Goal: Task Accomplishment & Management: Use online tool/utility

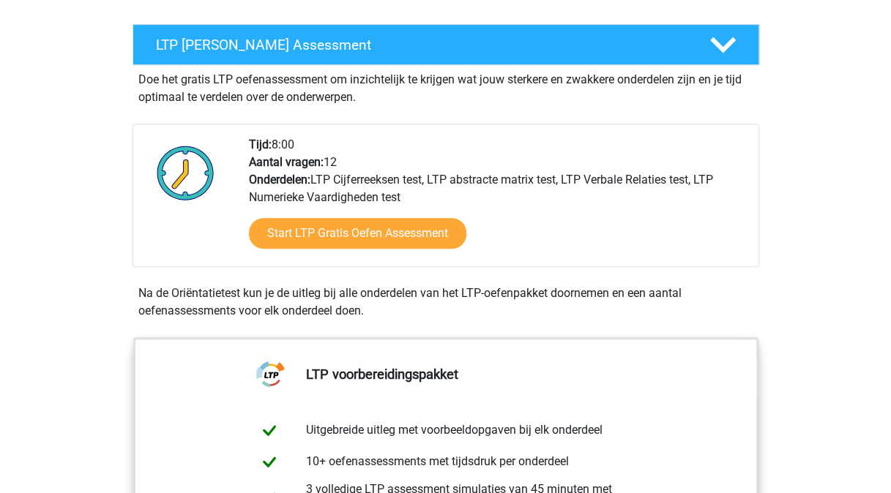
scroll to position [260, 0]
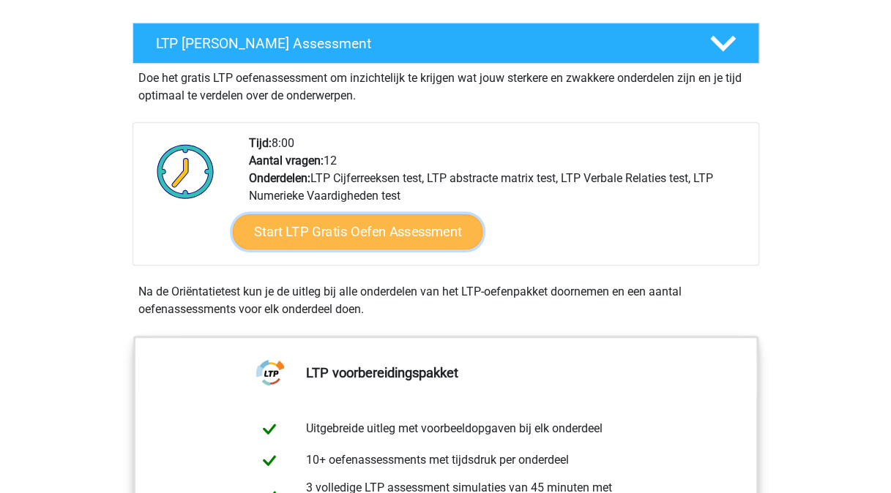
click at [360, 235] on link "Start LTP Gratis Oefen Assessment" at bounding box center [357, 231] width 250 height 35
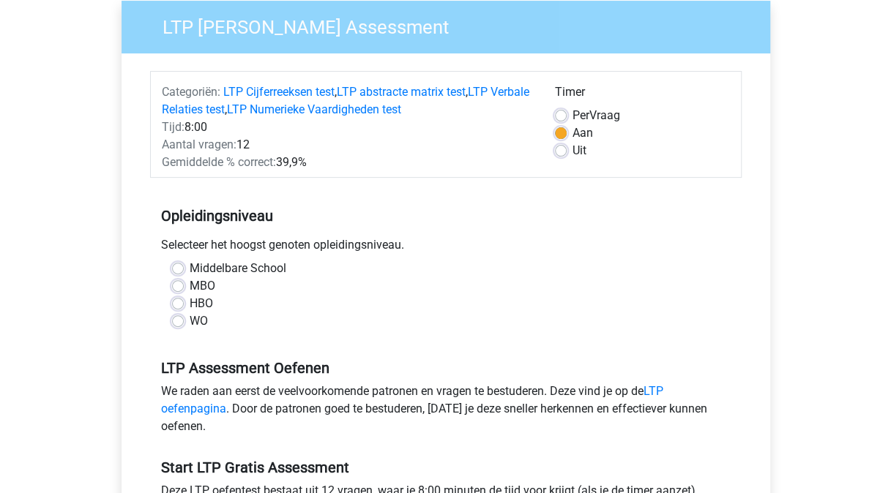
scroll to position [135, 0]
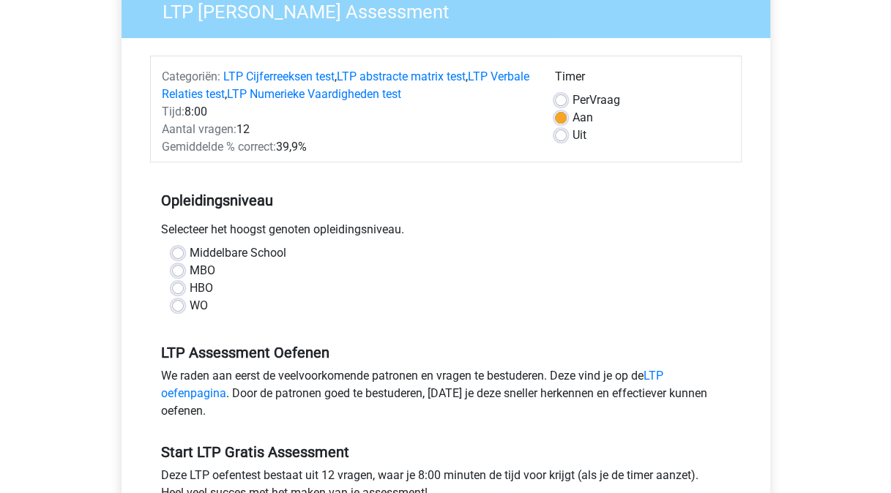
click at [190, 304] on label "WO" at bounding box center [199, 306] width 18 height 18
click at [180, 304] on input "WO" at bounding box center [178, 304] width 12 height 15
radio input "true"
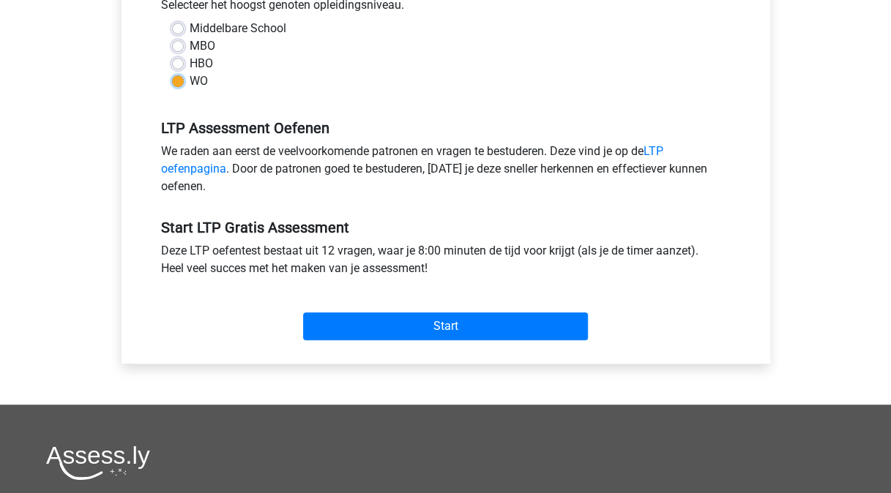
scroll to position [361, 0]
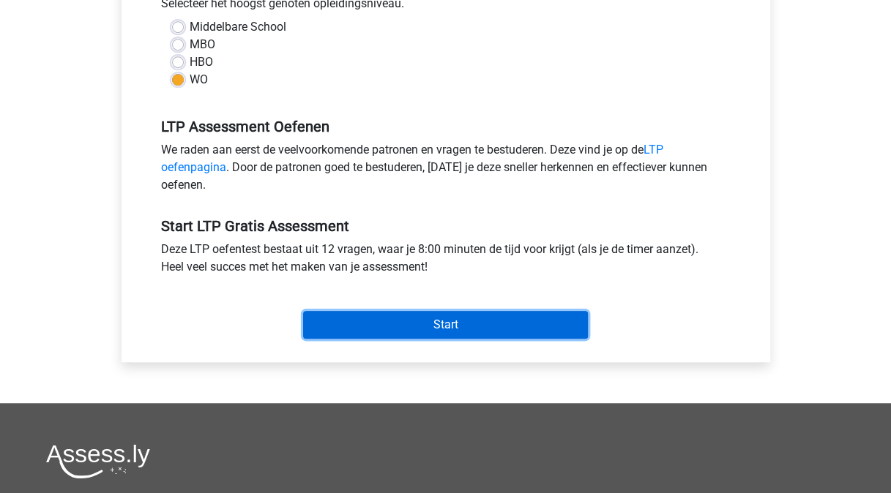
click at [381, 331] on input "Start" at bounding box center [445, 325] width 285 height 28
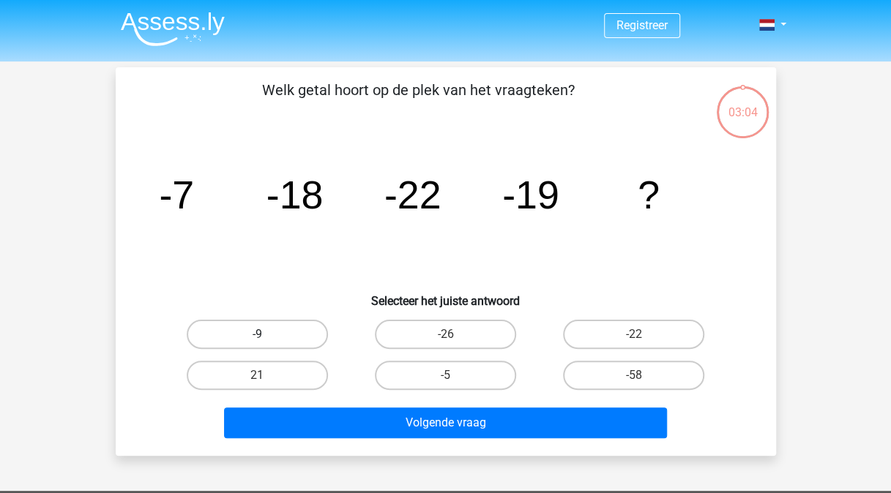
click at [280, 337] on label "-9" at bounding box center [257, 334] width 141 height 29
click at [266, 337] on input "-9" at bounding box center [262, 339] width 10 height 10
radio input "true"
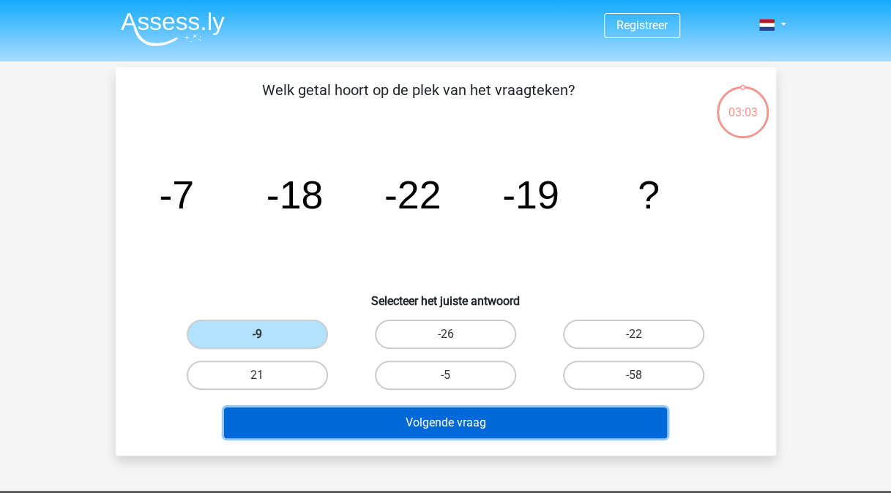
click at [452, 427] on button "Volgende vraag" at bounding box center [445, 423] width 443 height 31
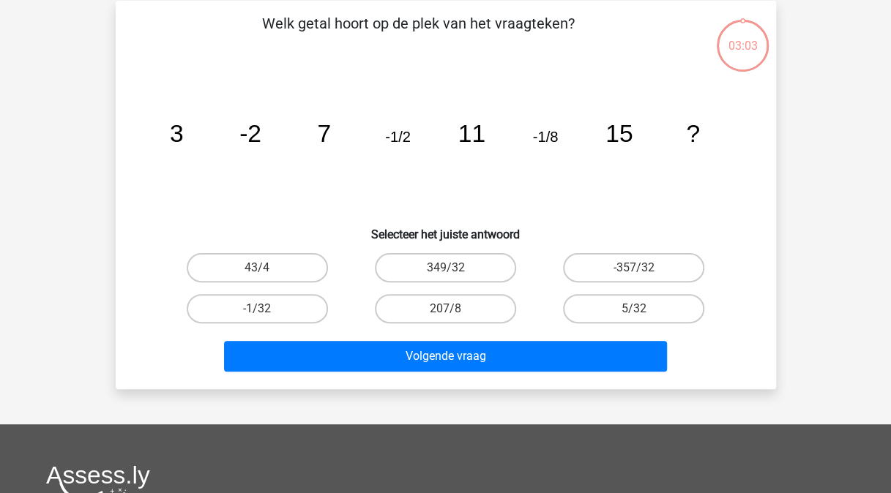
scroll to position [67, 0]
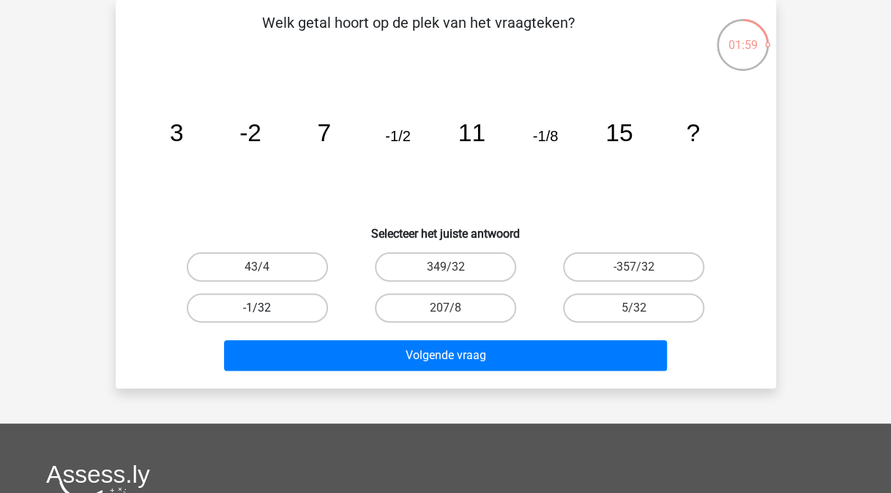
click at [231, 315] on label "-1/32" at bounding box center [257, 307] width 141 height 29
click at [257, 315] on input "-1/32" at bounding box center [262, 313] width 10 height 10
radio input "true"
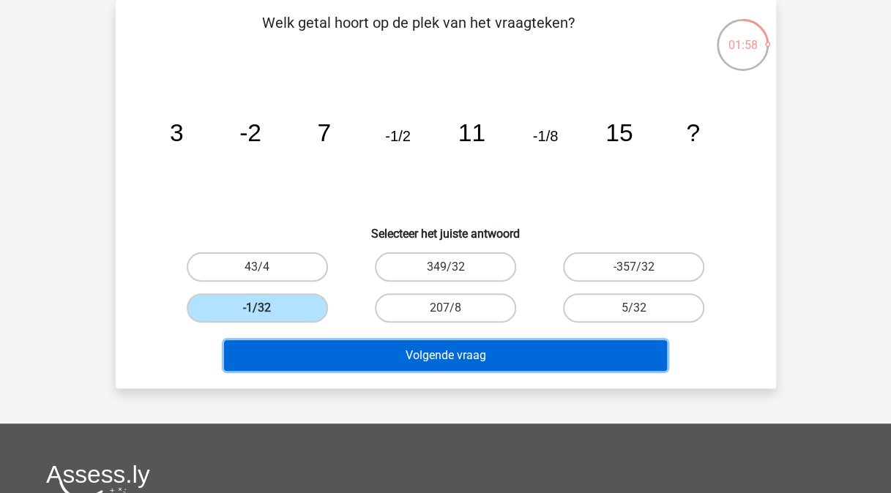
click at [405, 357] on button "Volgende vraag" at bounding box center [445, 355] width 443 height 31
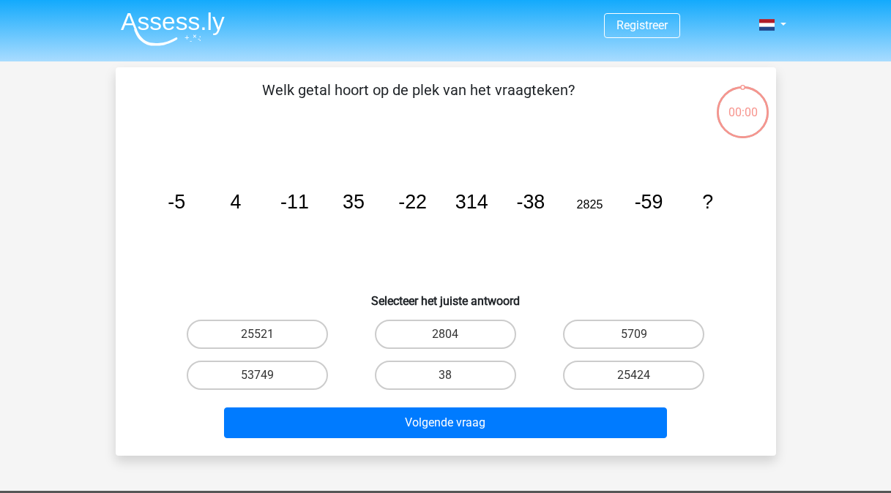
scroll to position [67, 0]
